Goal: Learn about a topic: Learn about a topic

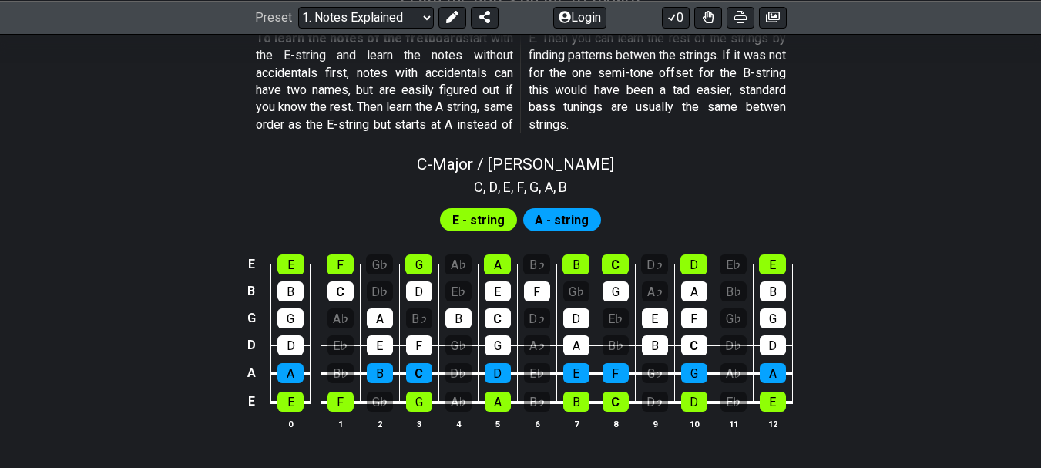
scroll to position [1438, 0]
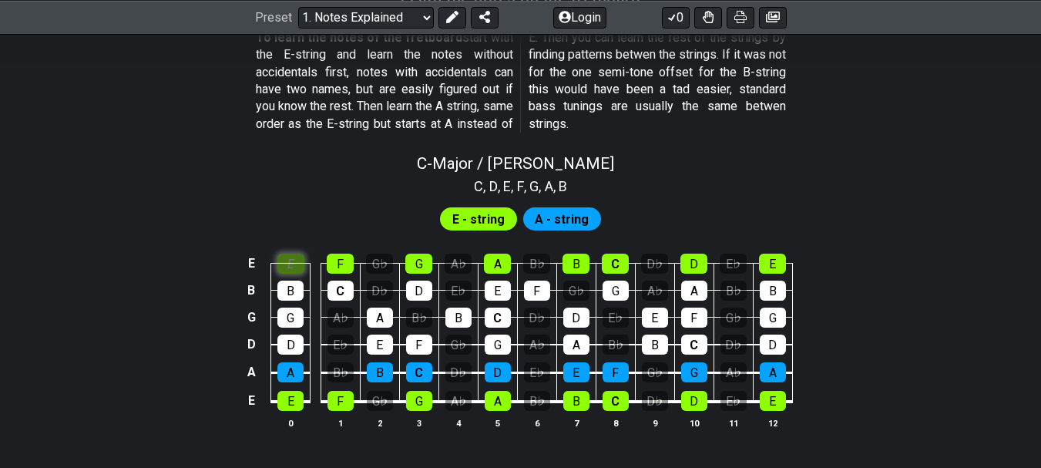
click at [291, 267] on div "E" at bounding box center [290, 263] width 27 height 20
click at [349, 275] on td "C" at bounding box center [339, 276] width 39 height 27
click at [341, 254] on div "F" at bounding box center [340, 263] width 27 height 20
click at [285, 259] on div "E" at bounding box center [290, 263] width 27 height 20
click at [332, 267] on div "F" at bounding box center [340, 263] width 27 height 20
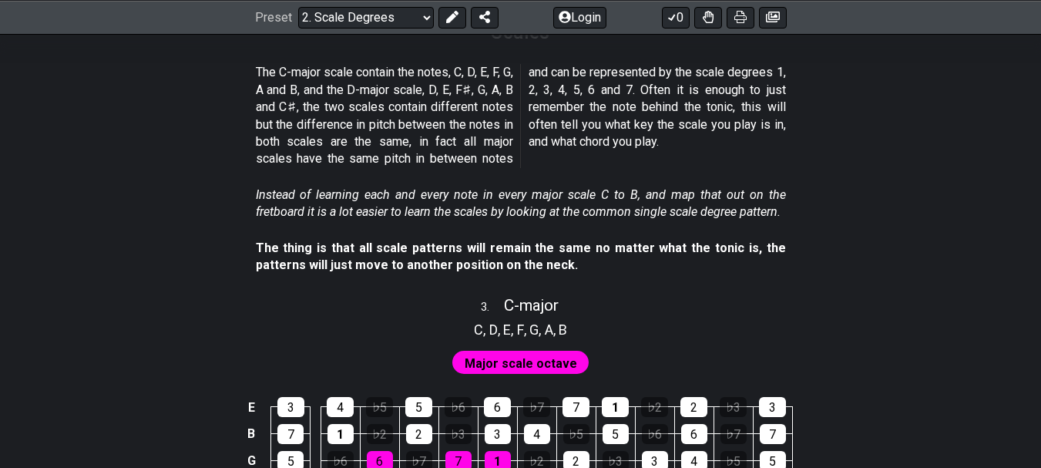
scroll to position [1663, 0]
